Goal: Transaction & Acquisition: Purchase product/service

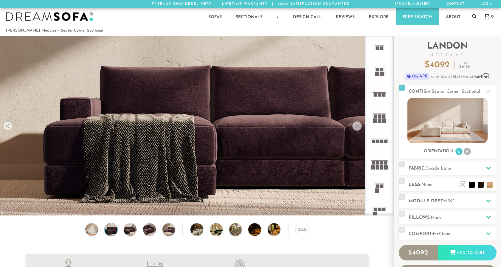
click at [357, 125] on div at bounding box center [357, 126] width 10 height 10
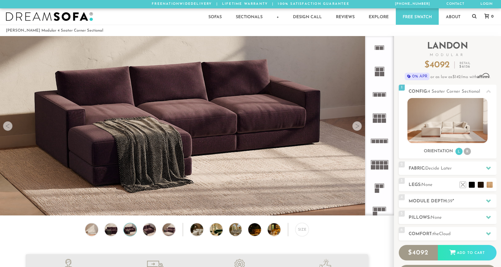
scroll to position [6755, 501]
click at [357, 125] on div at bounding box center [357, 126] width 10 height 10
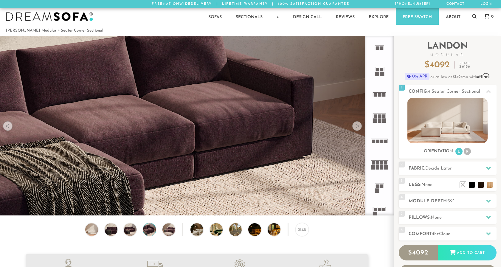
click at [357, 125] on div at bounding box center [357, 126] width 10 height 10
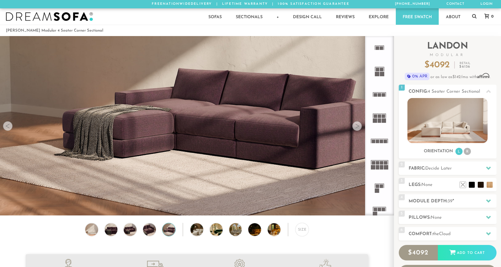
click at [357, 125] on div at bounding box center [357, 126] width 10 height 10
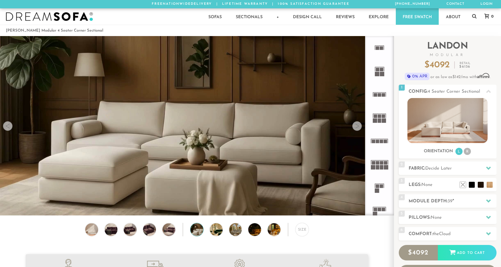
click at [357, 125] on div at bounding box center [357, 126] width 10 height 10
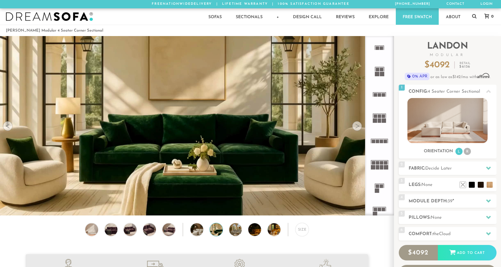
click at [357, 125] on div at bounding box center [357, 126] width 10 height 10
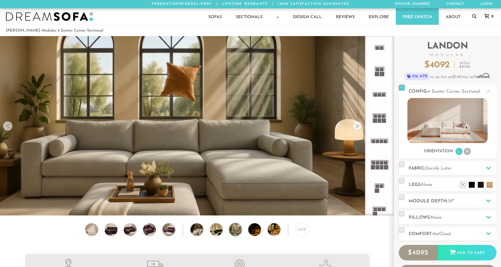
click at [357, 125] on div at bounding box center [357, 126] width 10 height 10
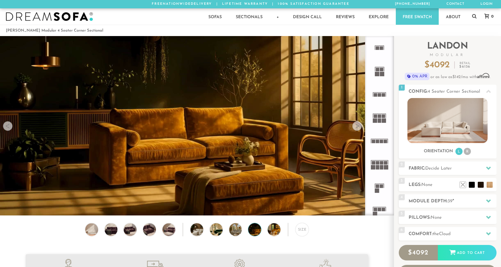
click at [357, 125] on div at bounding box center [357, 126] width 10 height 10
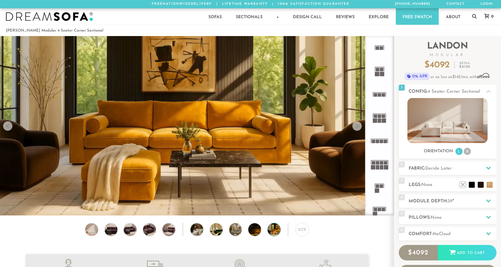
click at [357, 125] on div at bounding box center [357, 126] width 10 height 10
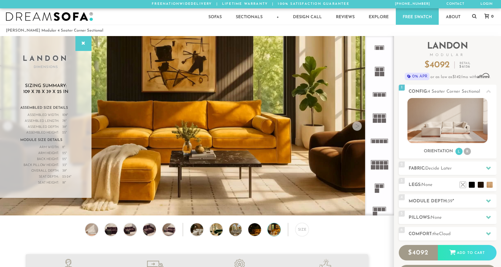
click at [357, 125] on div at bounding box center [357, 126] width 10 height 10
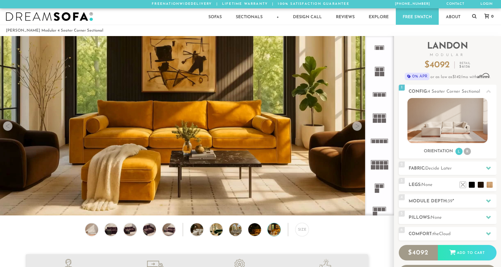
click at [9, 123] on div at bounding box center [8, 126] width 10 height 10
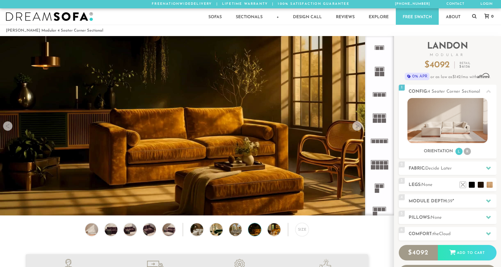
click at [9, 123] on div at bounding box center [8, 126] width 10 height 10
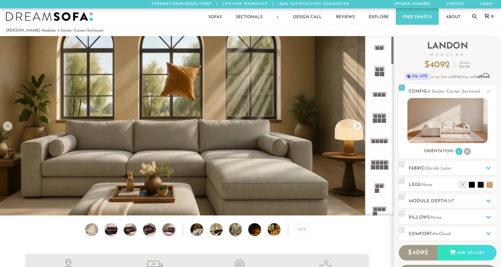
click at [357, 125] on div at bounding box center [357, 126] width 10 height 10
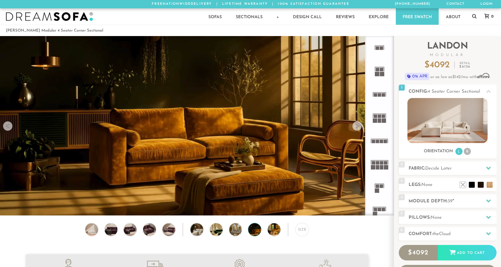
click at [357, 125] on div at bounding box center [357, 126] width 10 height 10
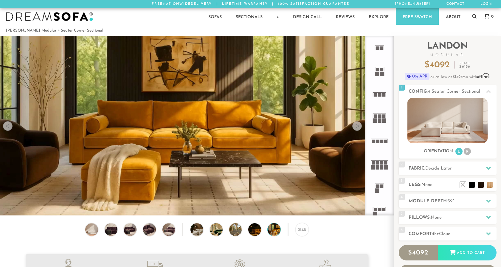
click at [357, 125] on div at bounding box center [357, 126] width 10 height 10
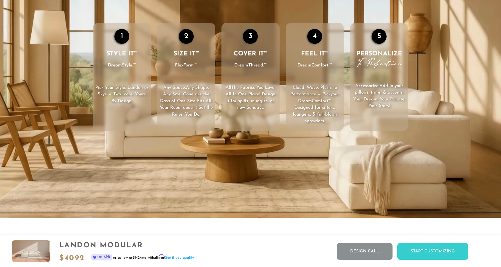
scroll to position [941, 0]
